Goal: Understand site structure: Grasp the organization and layout of the website

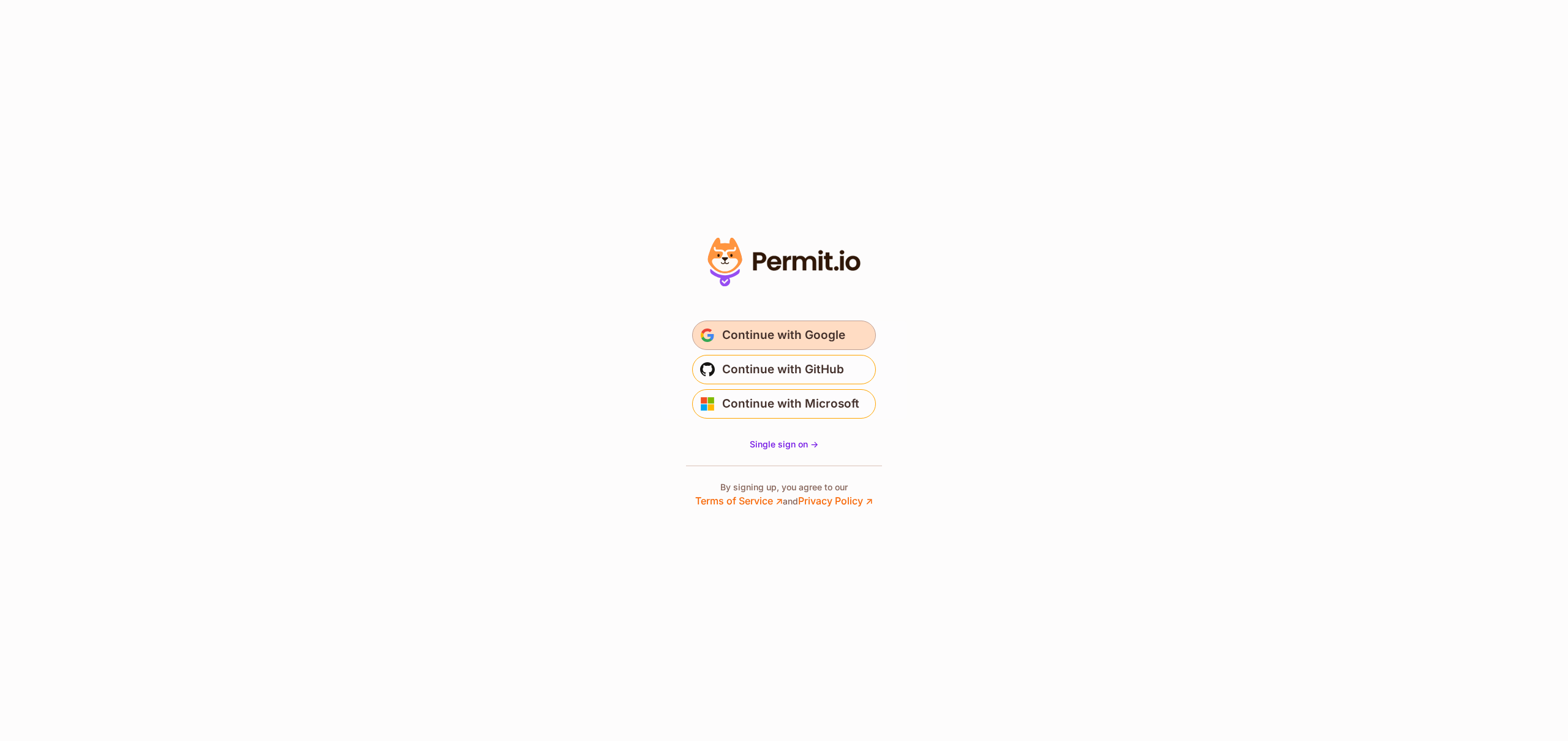
click at [809, 338] on span "Continue with Google" at bounding box center [784, 335] width 123 height 20
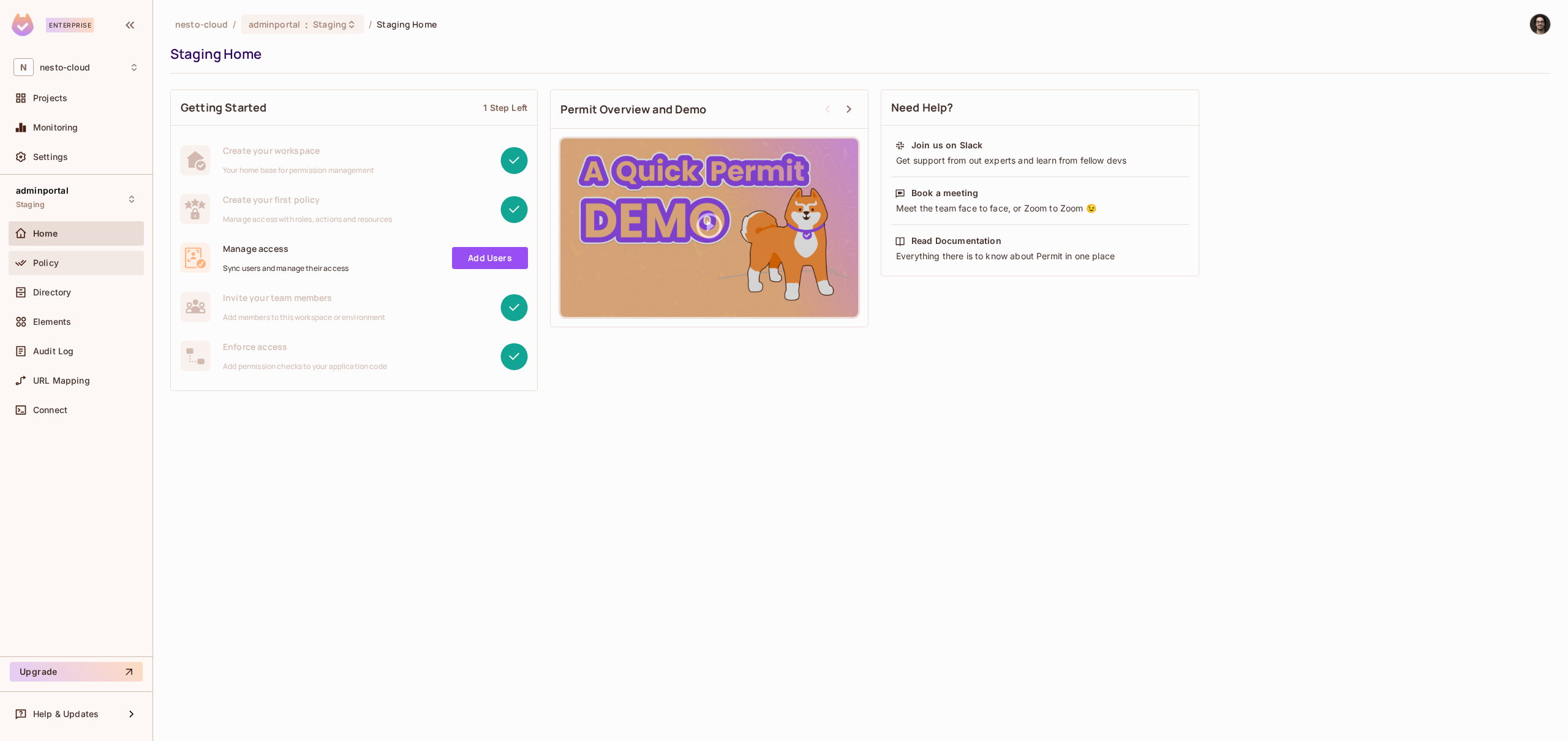
click at [38, 262] on span "Policy" at bounding box center [46, 263] width 26 height 10
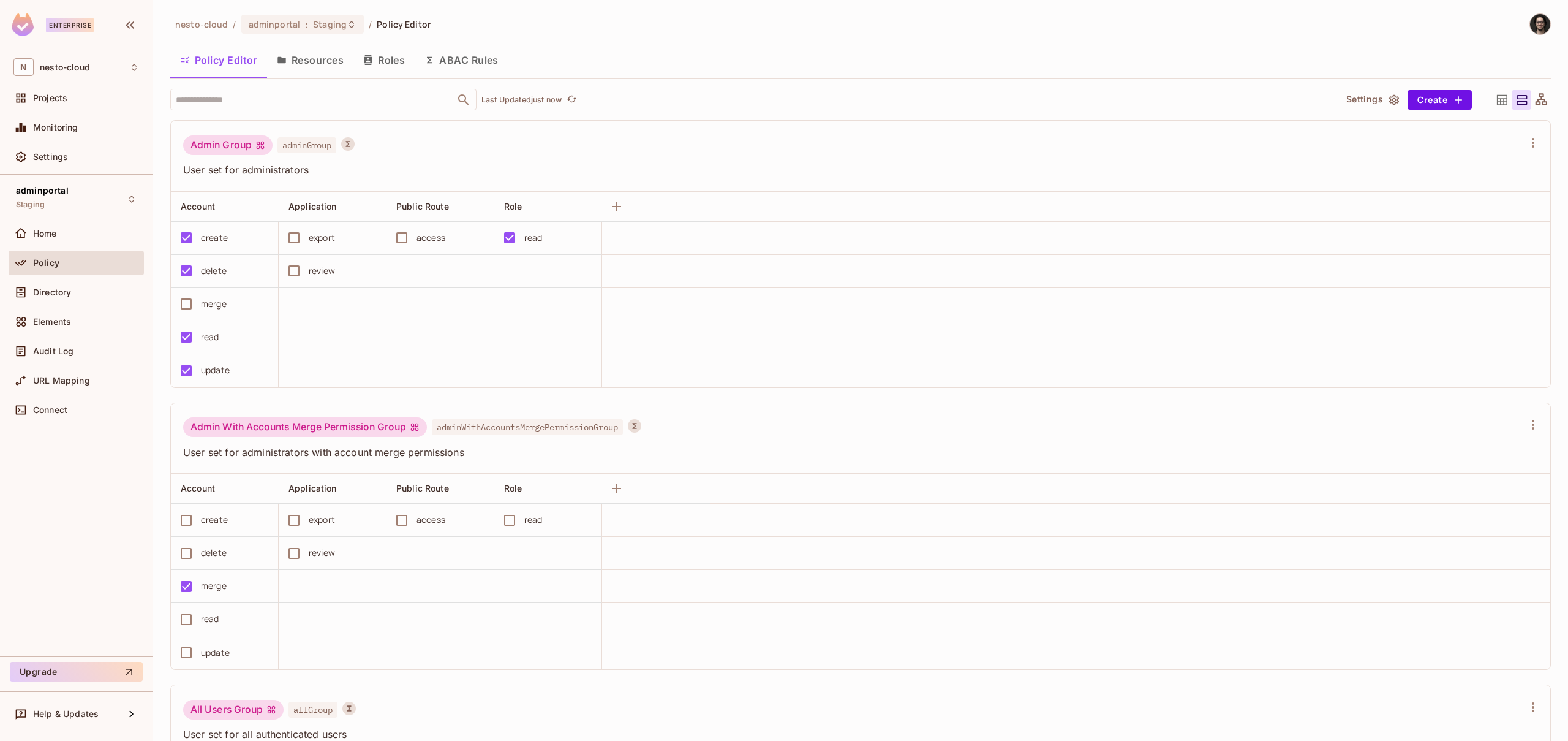
click at [325, 61] on button "Resources" at bounding box center [310, 61] width 86 height 31
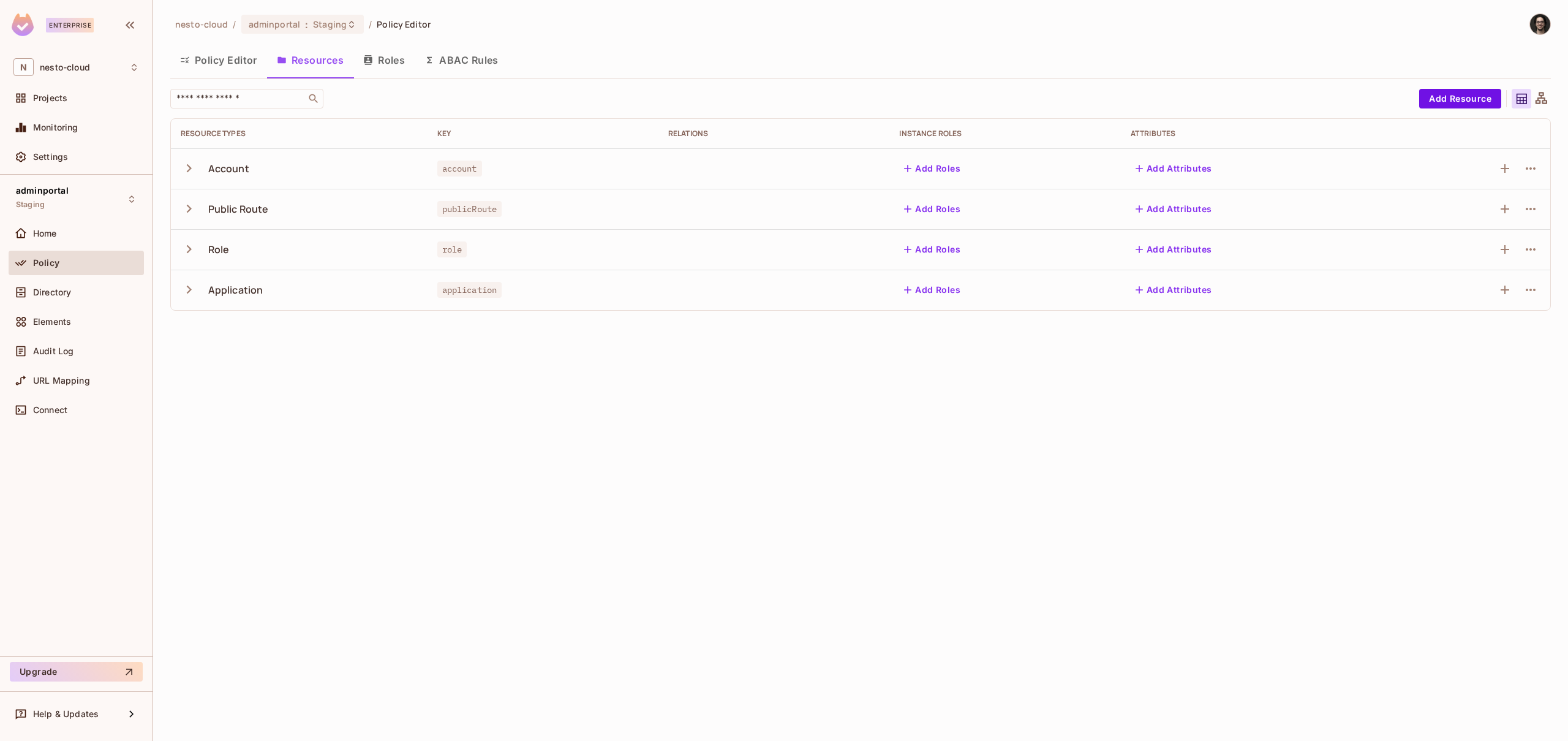
click at [210, 54] on button "Policy Editor" at bounding box center [218, 61] width 97 height 31
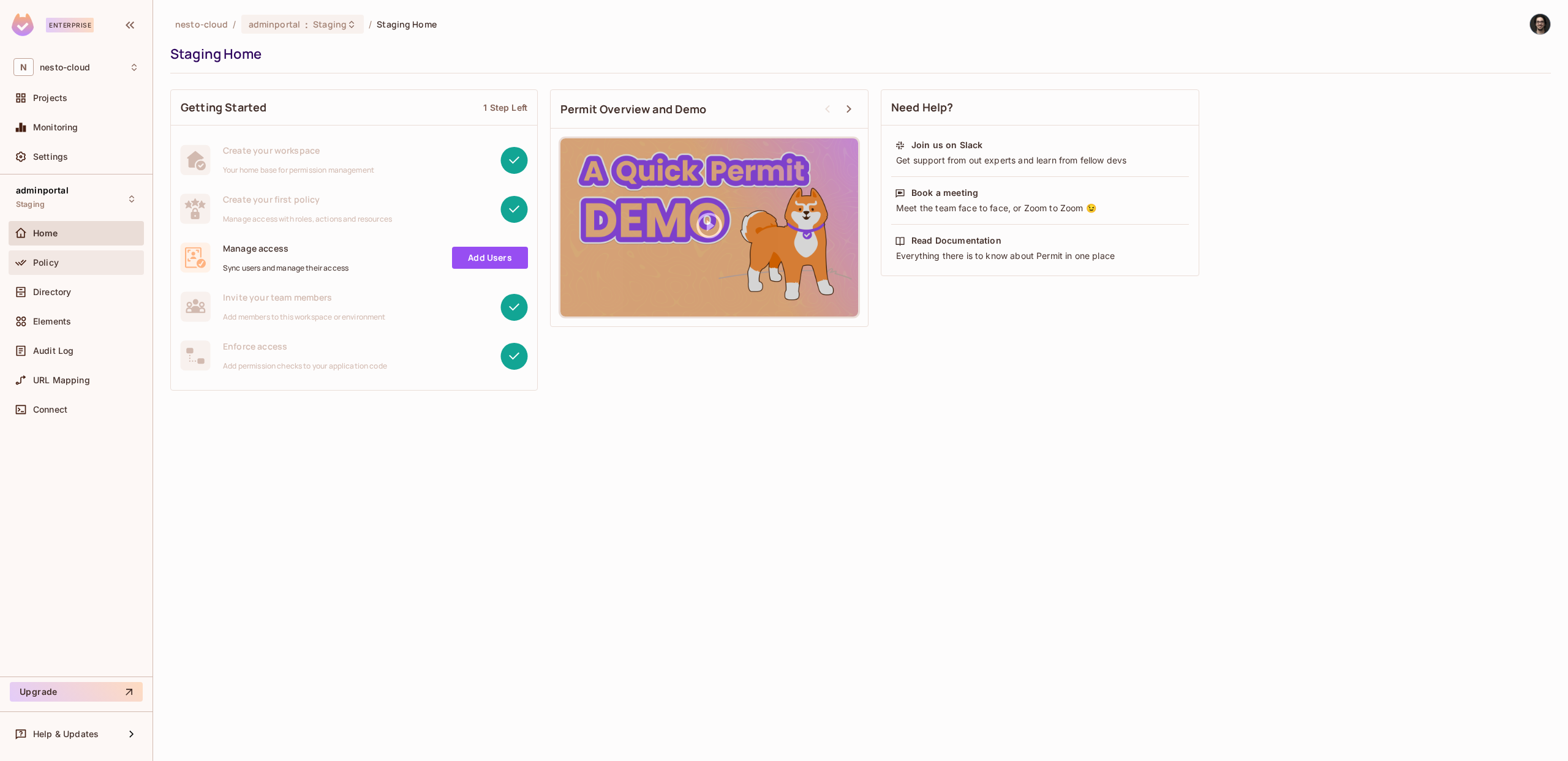
click at [63, 261] on div "Policy" at bounding box center [86, 263] width 106 height 10
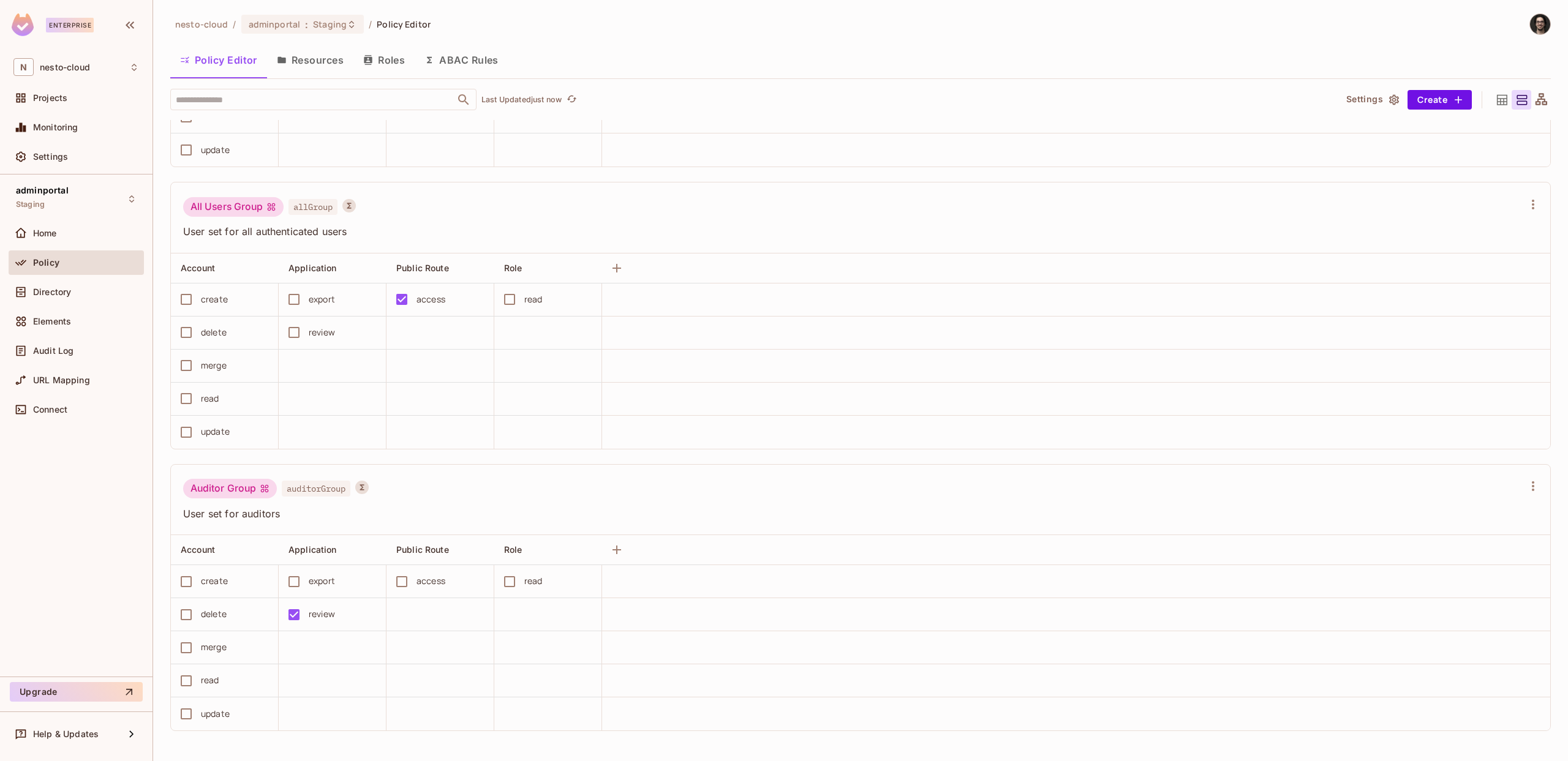
scroll to position [1, 0]
click at [62, 301] on div "Directory" at bounding box center [76, 291] width 135 height 24
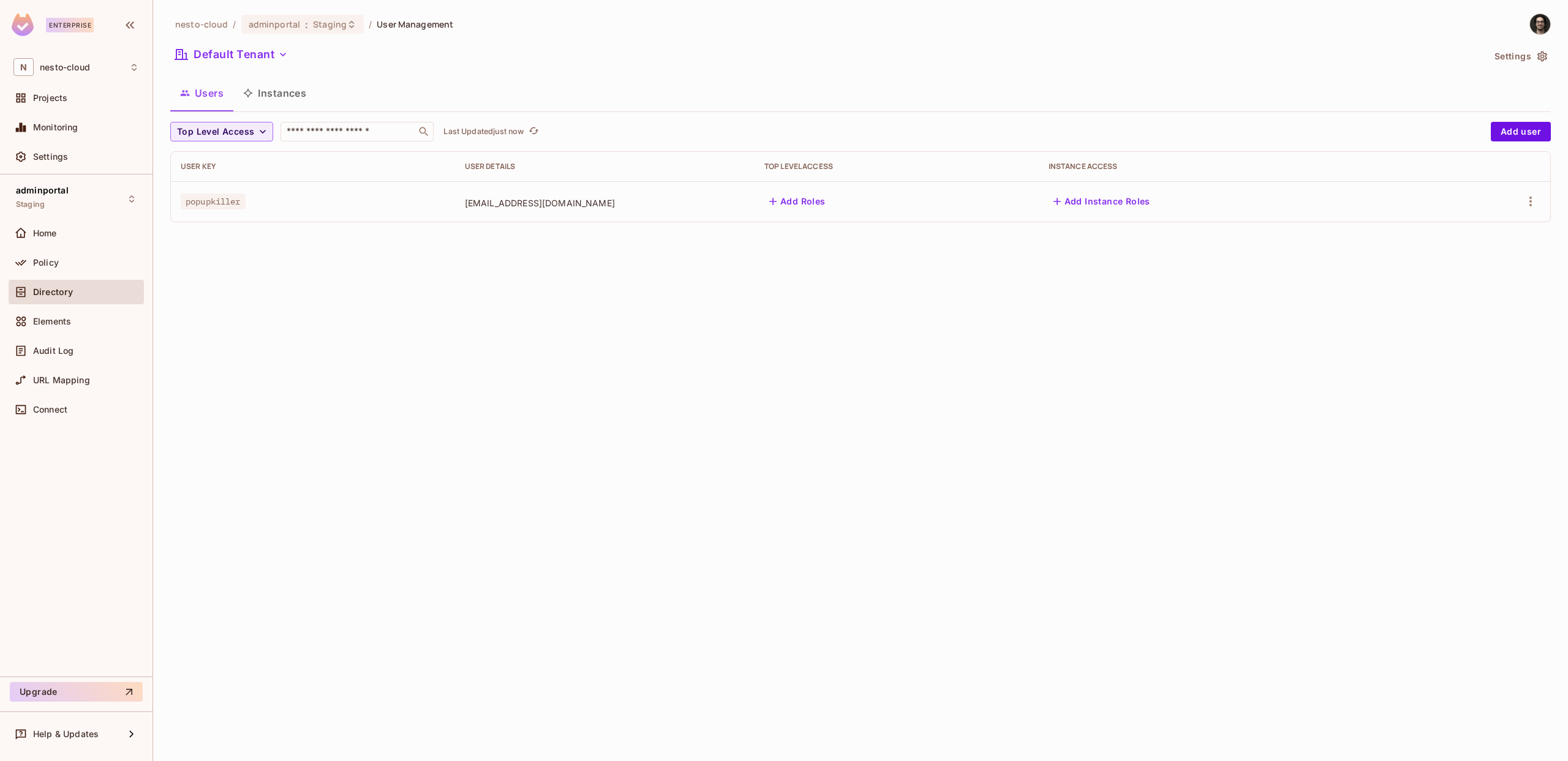
click at [273, 94] on button "Instances" at bounding box center [274, 93] width 83 height 31
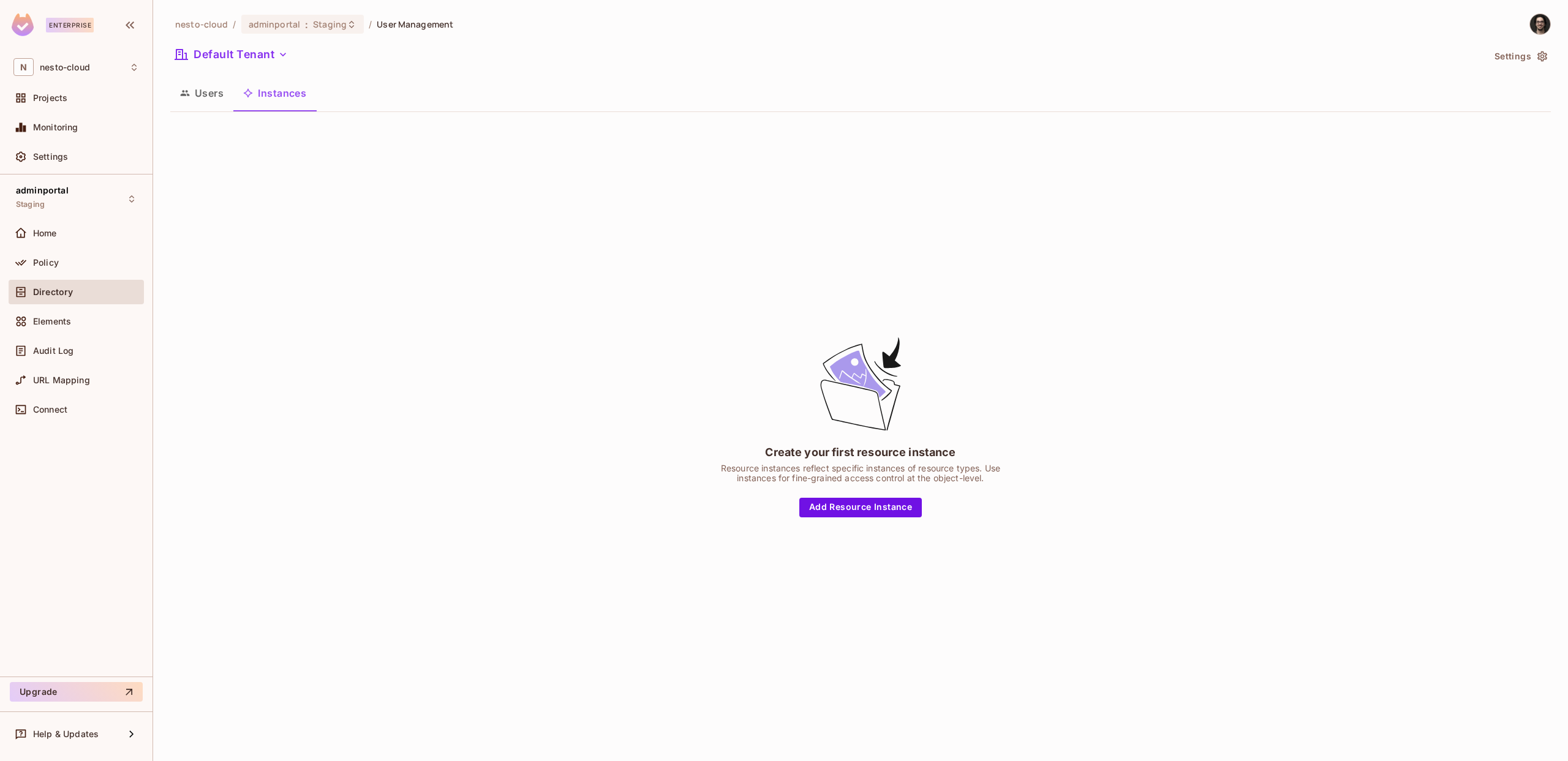
click at [196, 98] on button "Users" at bounding box center [202, 93] width 63 height 31
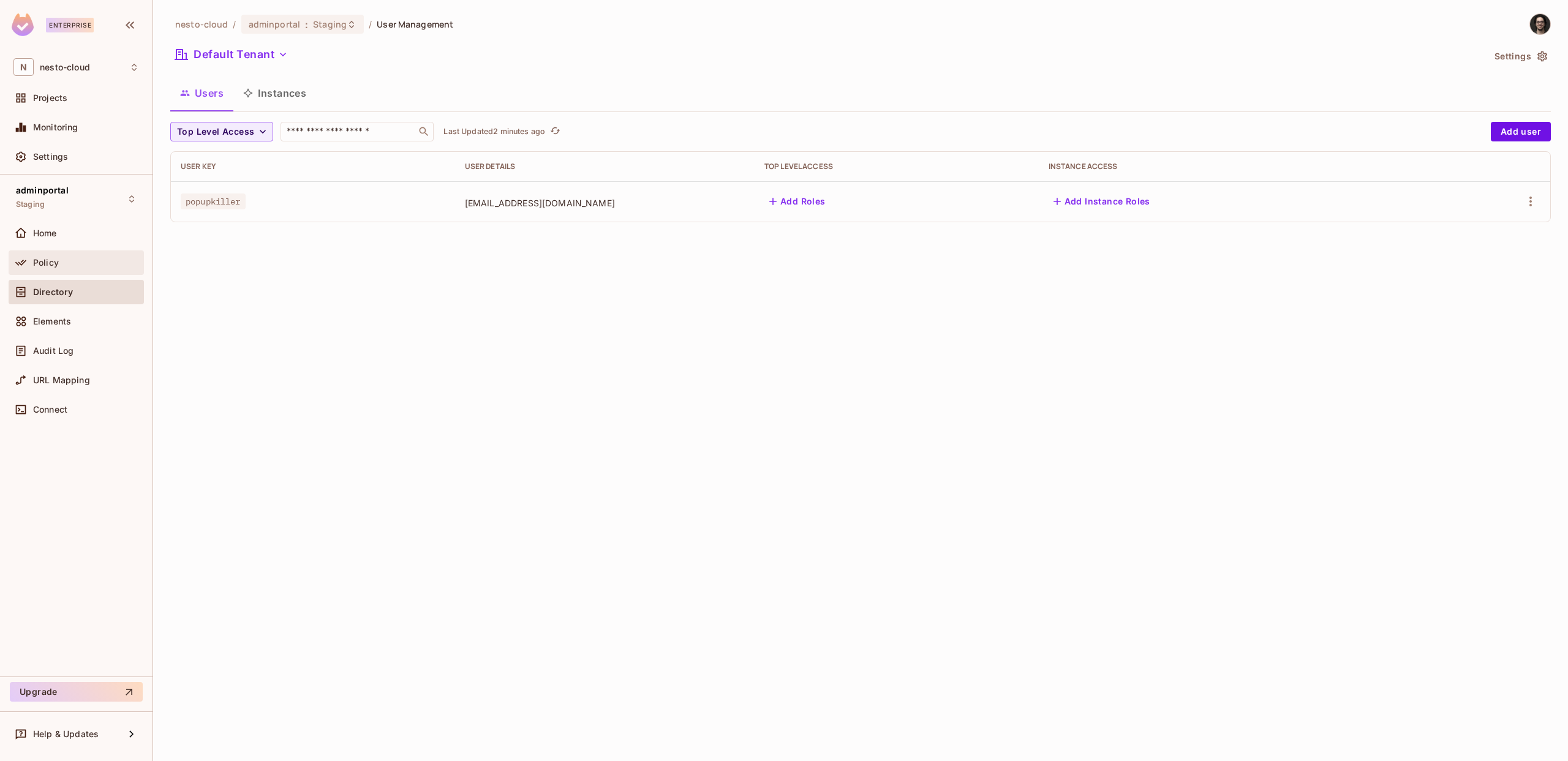
click at [38, 256] on div "Policy" at bounding box center [76, 263] width 125 height 15
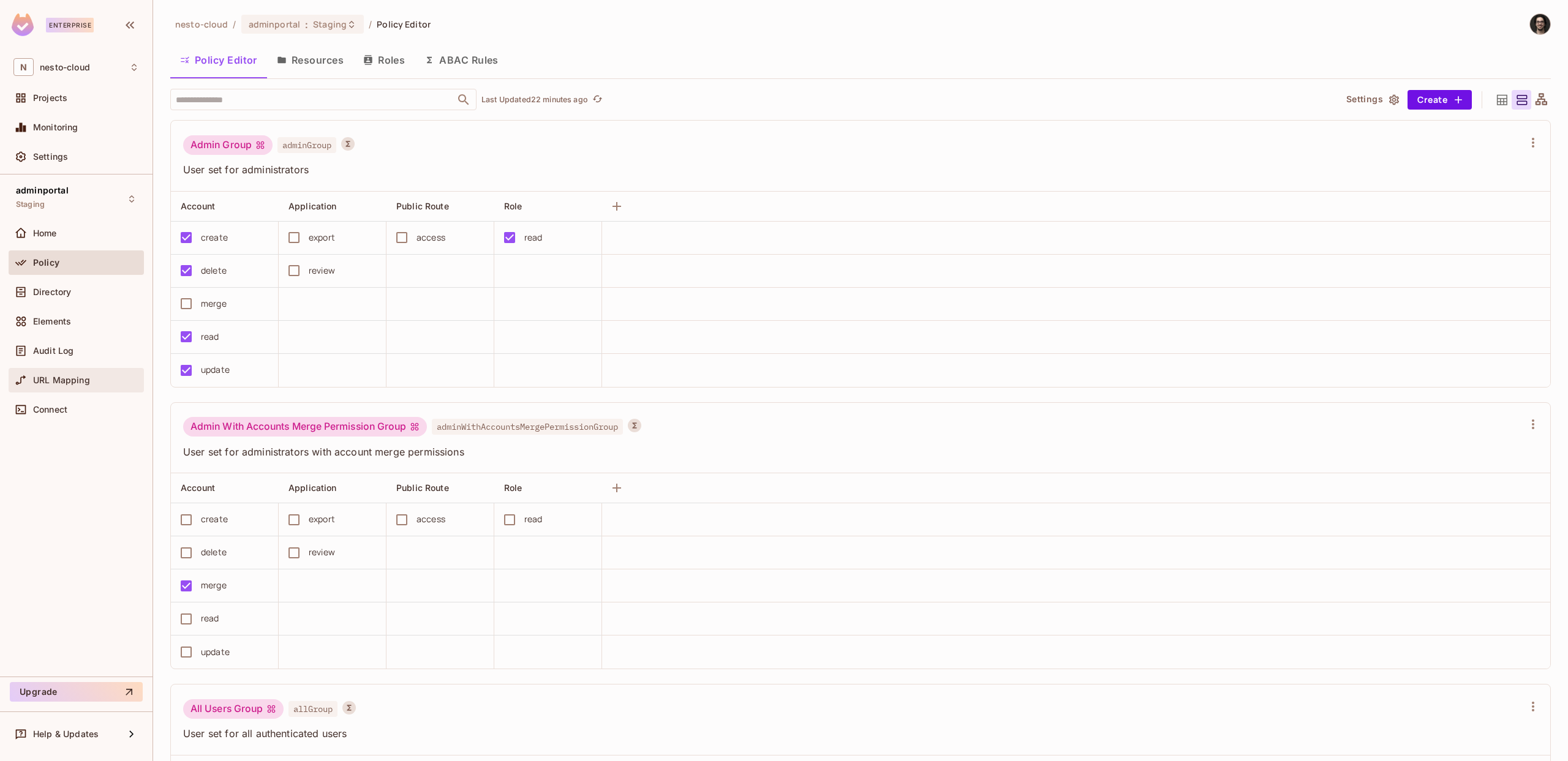
click at [61, 379] on span "URL Mapping" at bounding box center [61, 380] width 57 height 10
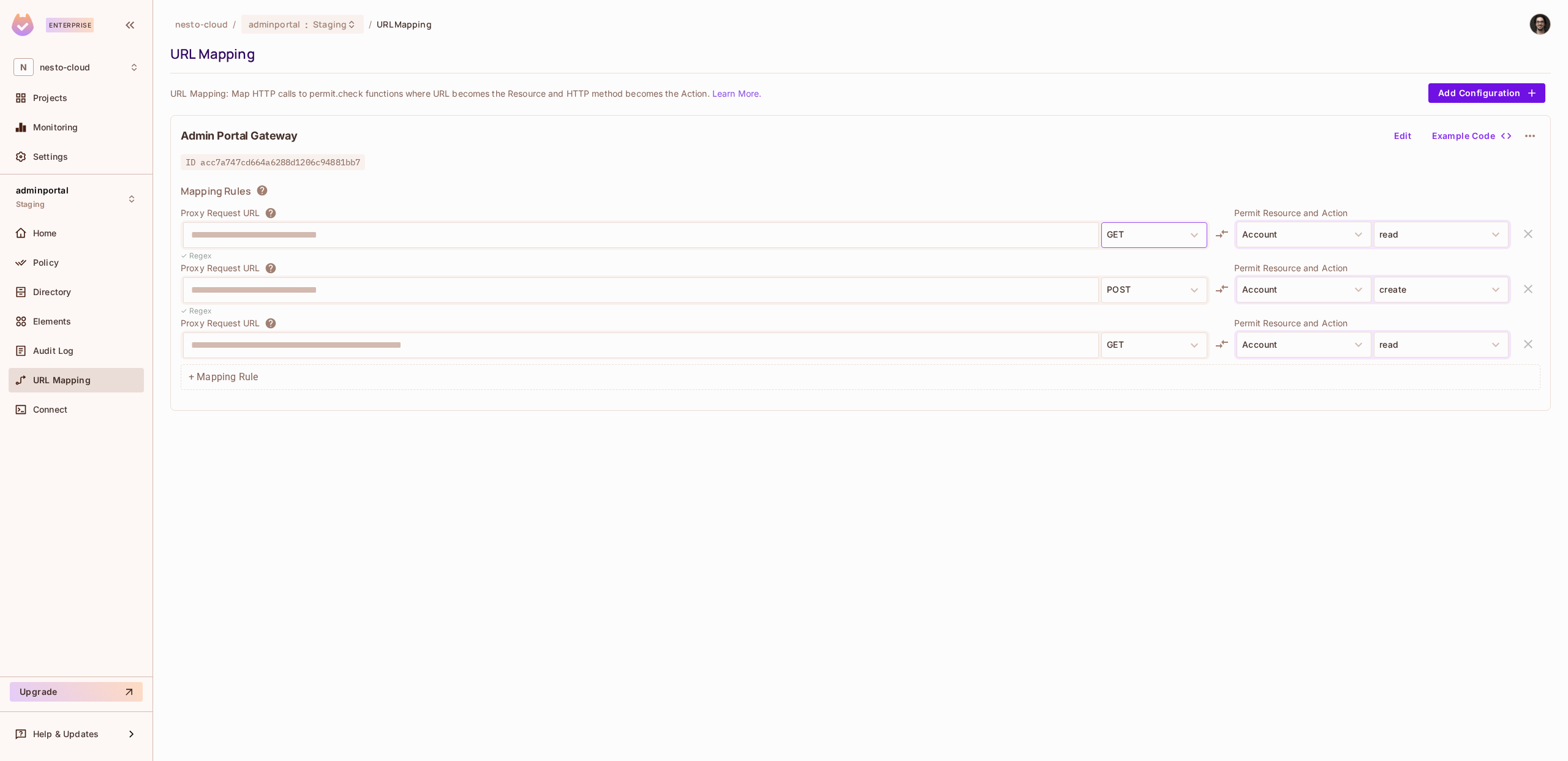
click at [1111, 237] on button "GET" at bounding box center [1155, 234] width 106 height 26
click at [774, 187] on div "Mapping Rules" at bounding box center [860, 192] width 1360 height 17
drag, startPoint x: 52, startPoint y: 268, endPoint x: 151, endPoint y: 282, distance: 100.0
click at [52, 268] on div "Policy" at bounding box center [76, 263] width 125 height 15
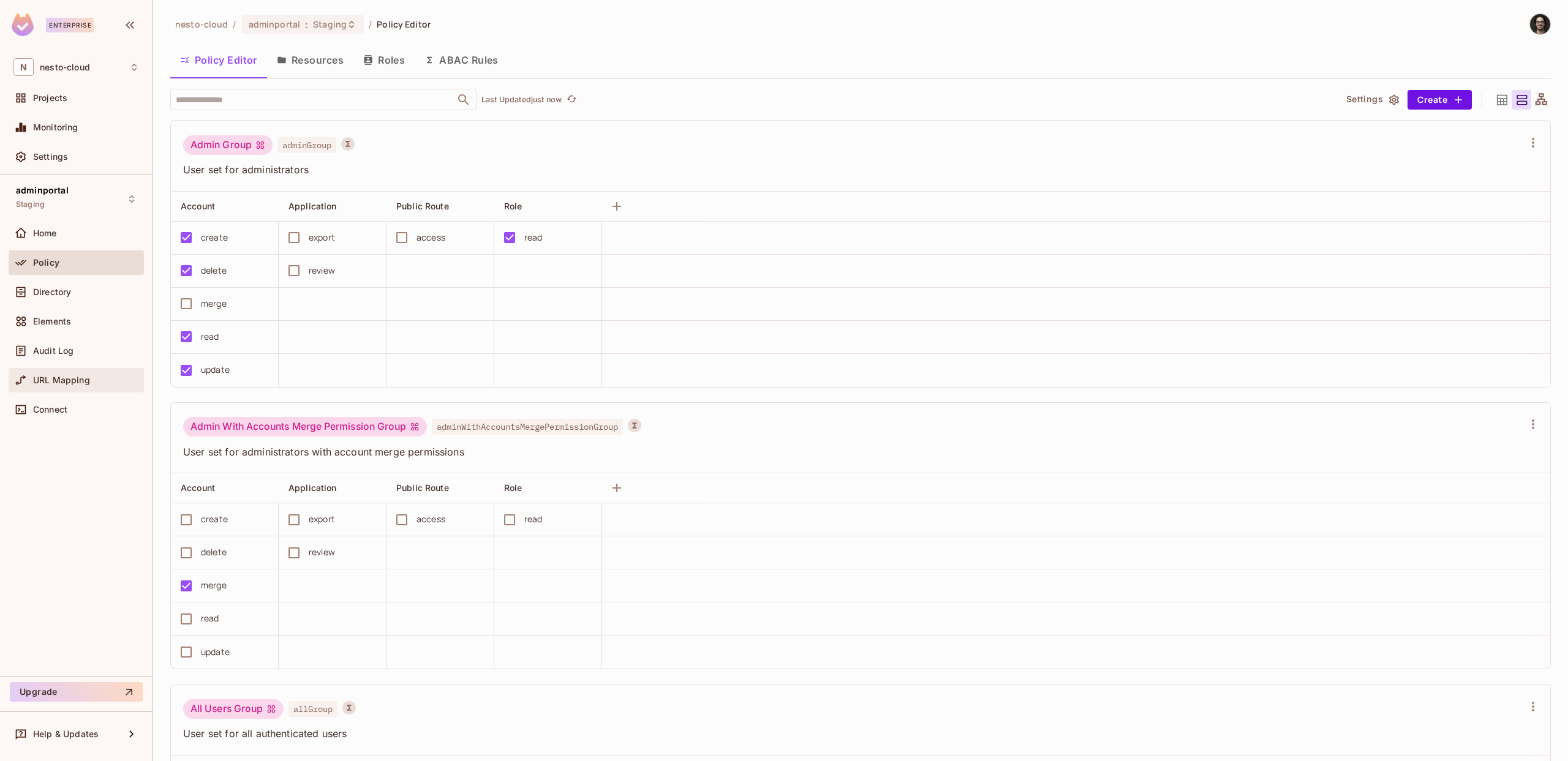
click at [70, 383] on span "URL Mapping" at bounding box center [61, 380] width 57 height 10
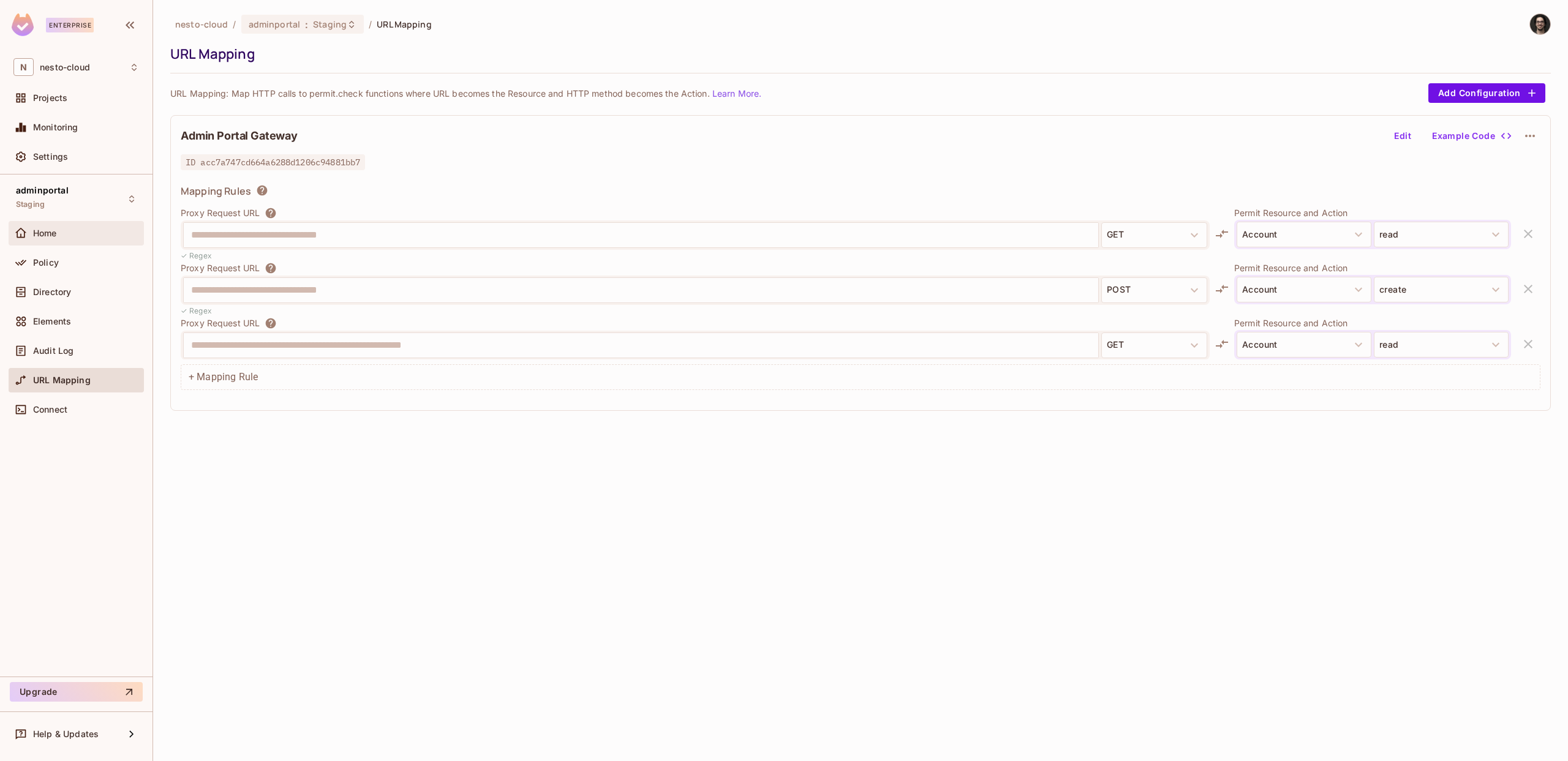
click at [74, 232] on div "Home" at bounding box center [86, 233] width 106 height 10
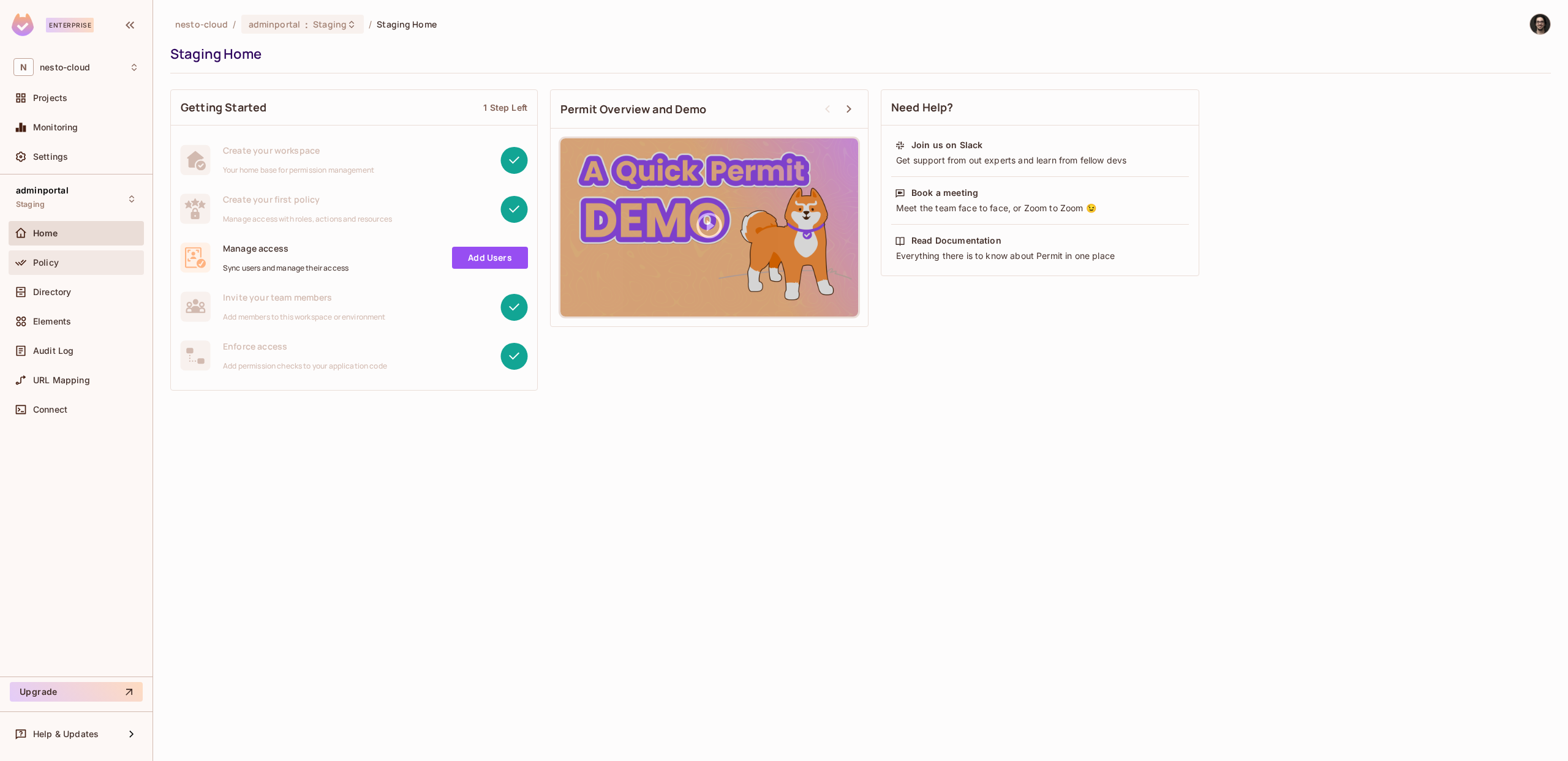
click at [63, 271] on div "Policy" at bounding box center [76, 263] width 135 height 24
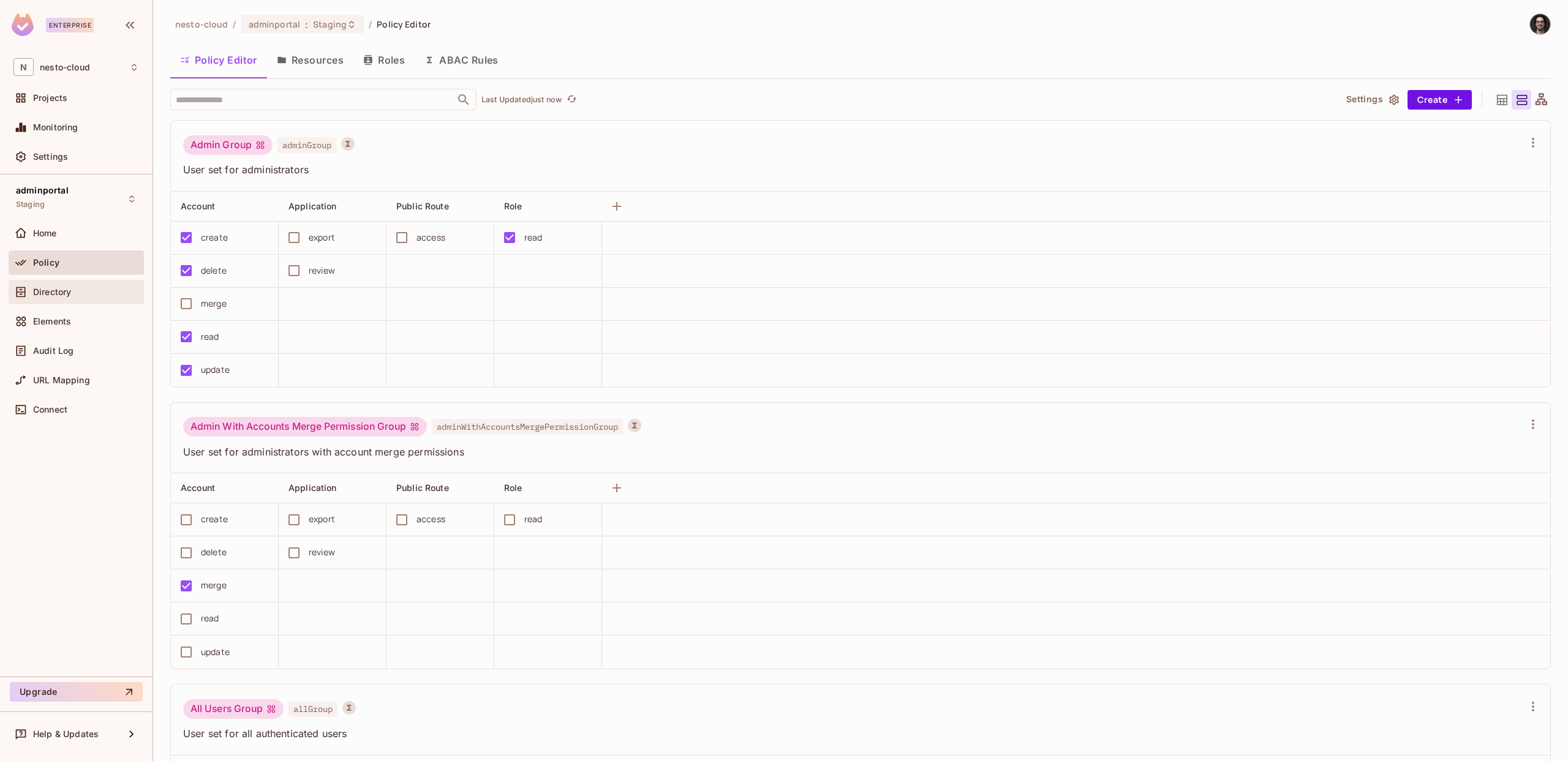
click at [75, 287] on div "Directory" at bounding box center [86, 291] width 106 height 10
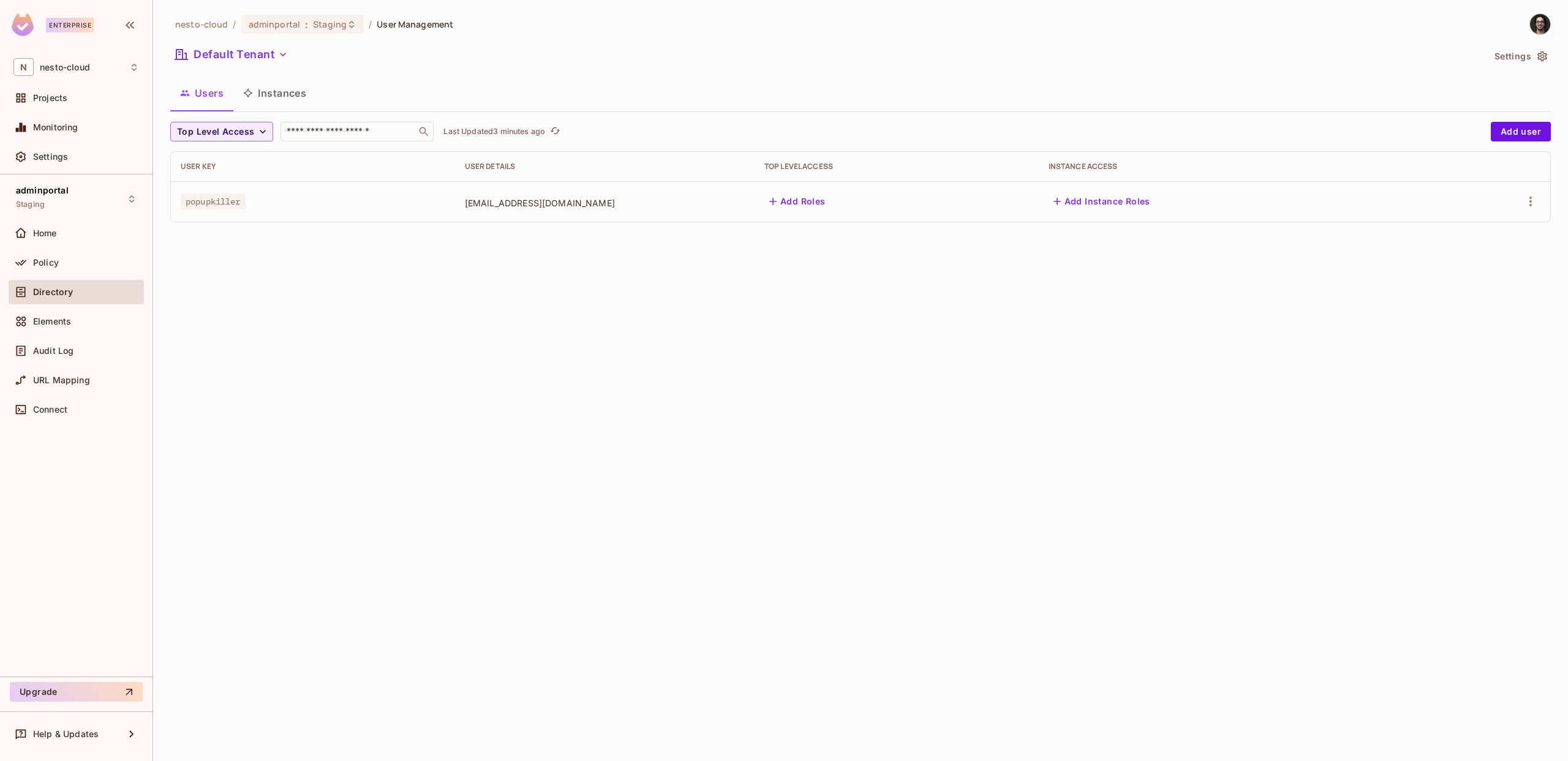
click at [470, 416] on div "nesto-cloud / adminportal : Staging / User Management Default Tenant Settings U…" at bounding box center [861, 380] width 1415 height 761
